Goal: Go to known website: Access a specific website the user already knows

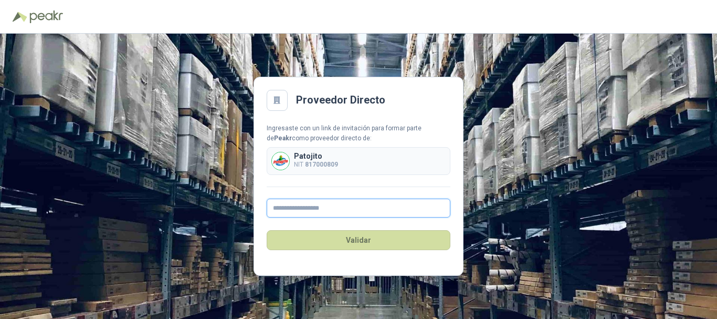
click at [320, 207] on input "text" at bounding box center [359, 208] width 184 height 19
type input "**********"
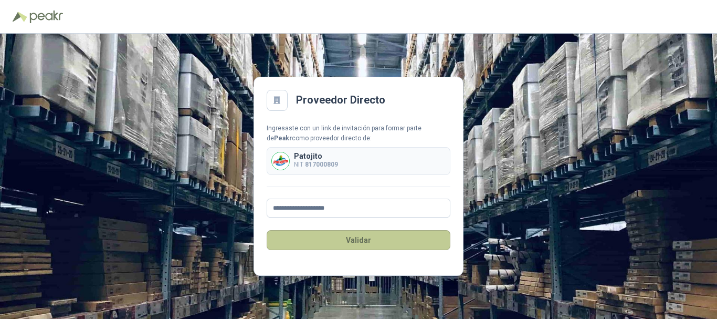
click at [343, 244] on button "Validar" at bounding box center [359, 240] width 184 height 20
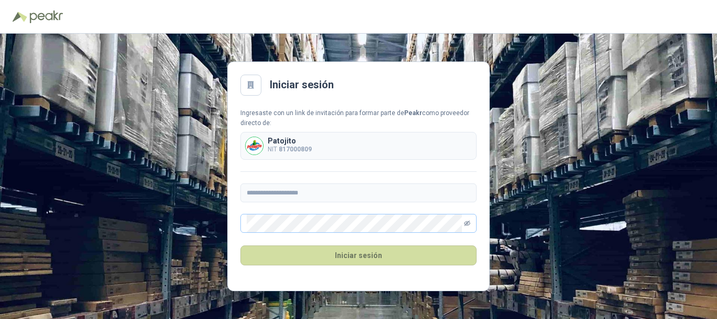
click at [470, 224] on icon "eye-invisible" at bounding box center [467, 223] width 6 height 6
click at [430, 268] on div "Iniciar sesión" at bounding box center [359, 255] width 236 height 45
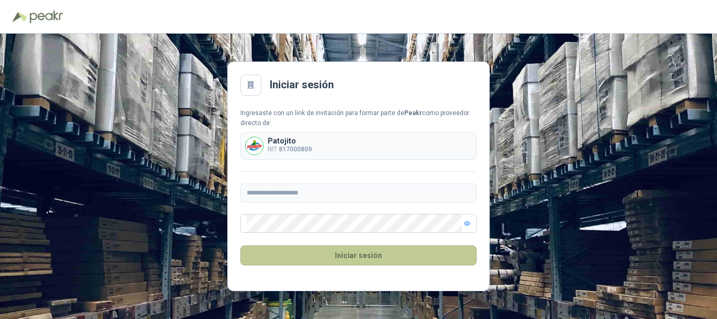
click at [419, 258] on button "Iniciar sesión" at bounding box center [359, 255] width 236 height 20
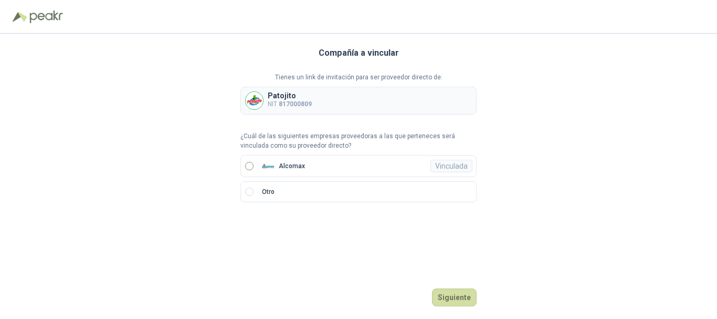
click at [249, 161] on label "Alcomax Vinculada" at bounding box center [359, 166] width 236 height 22
click at [464, 301] on button "Ingresar" at bounding box center [455, 297] width 41 height 18
